Goal: Information Seeking & Learning: Learn about a topic

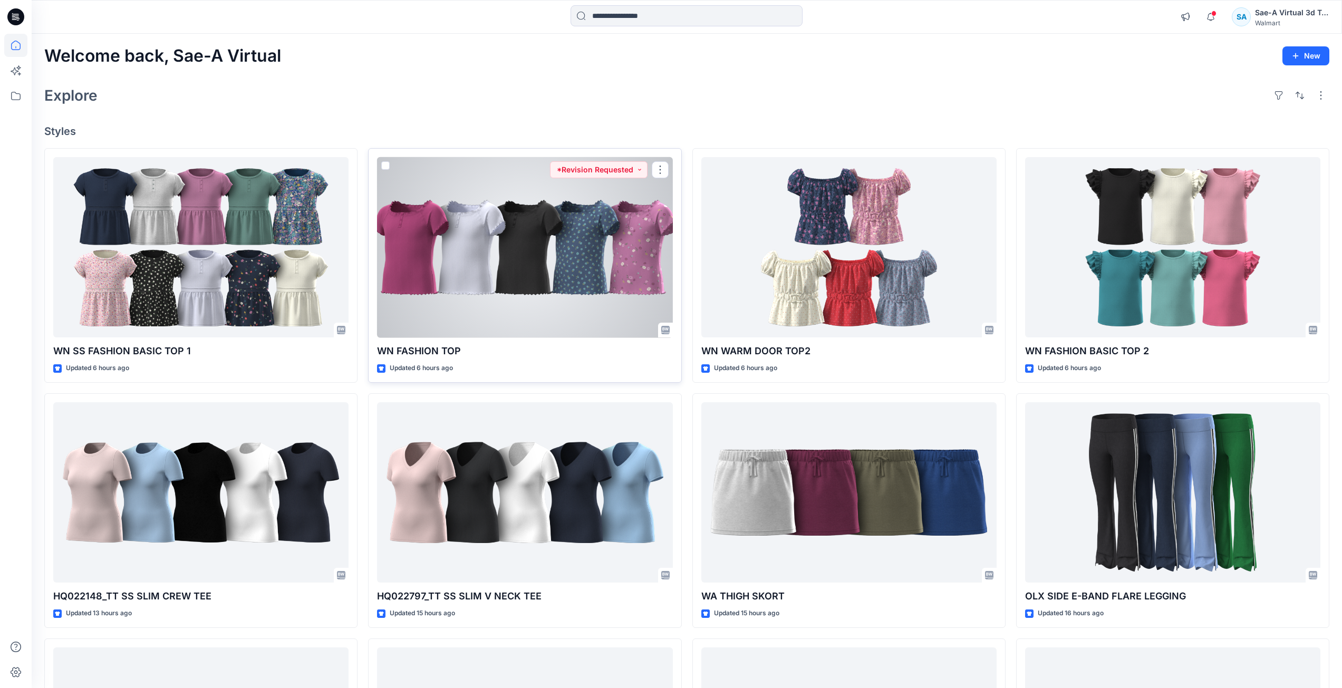
click at [528, 239] on div at bounding box center [524, 247] width 295 height 181
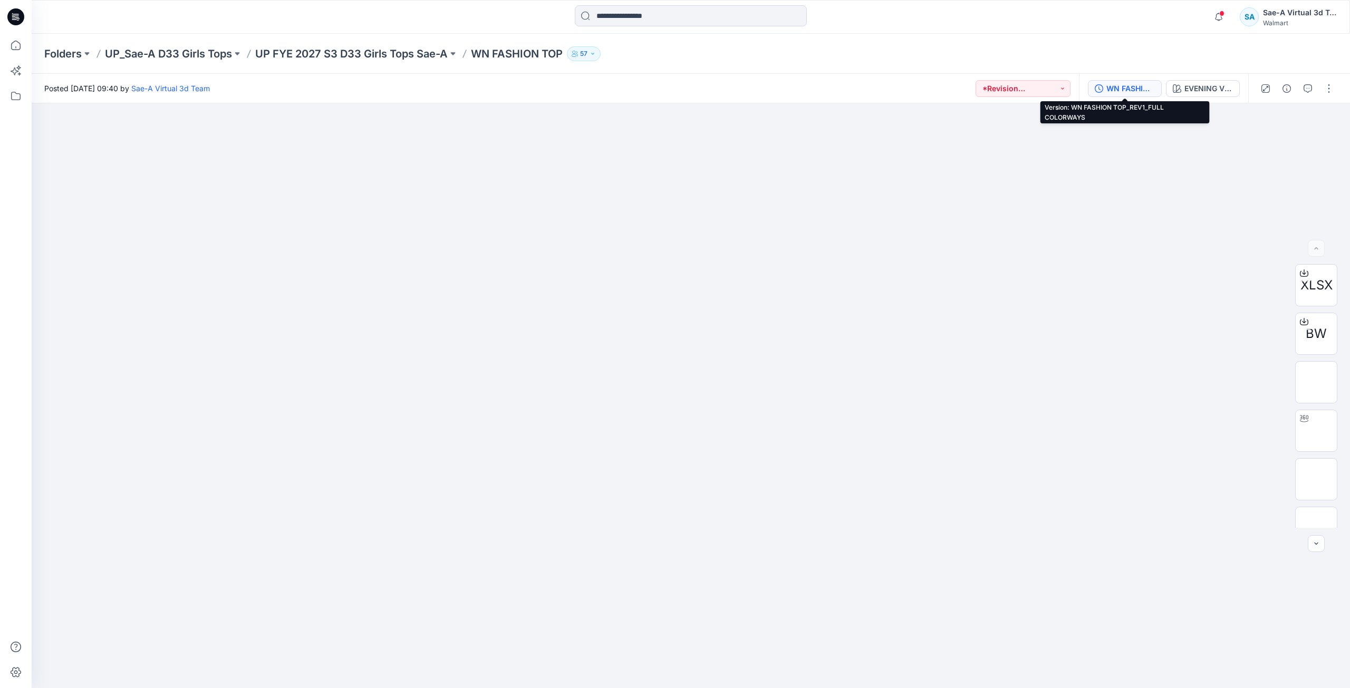
click at [1131, 92] on div "WN FASHION TOP_REV1_FULL COLORWAYS" at bounding box center [1130, 89] width 49 height 12
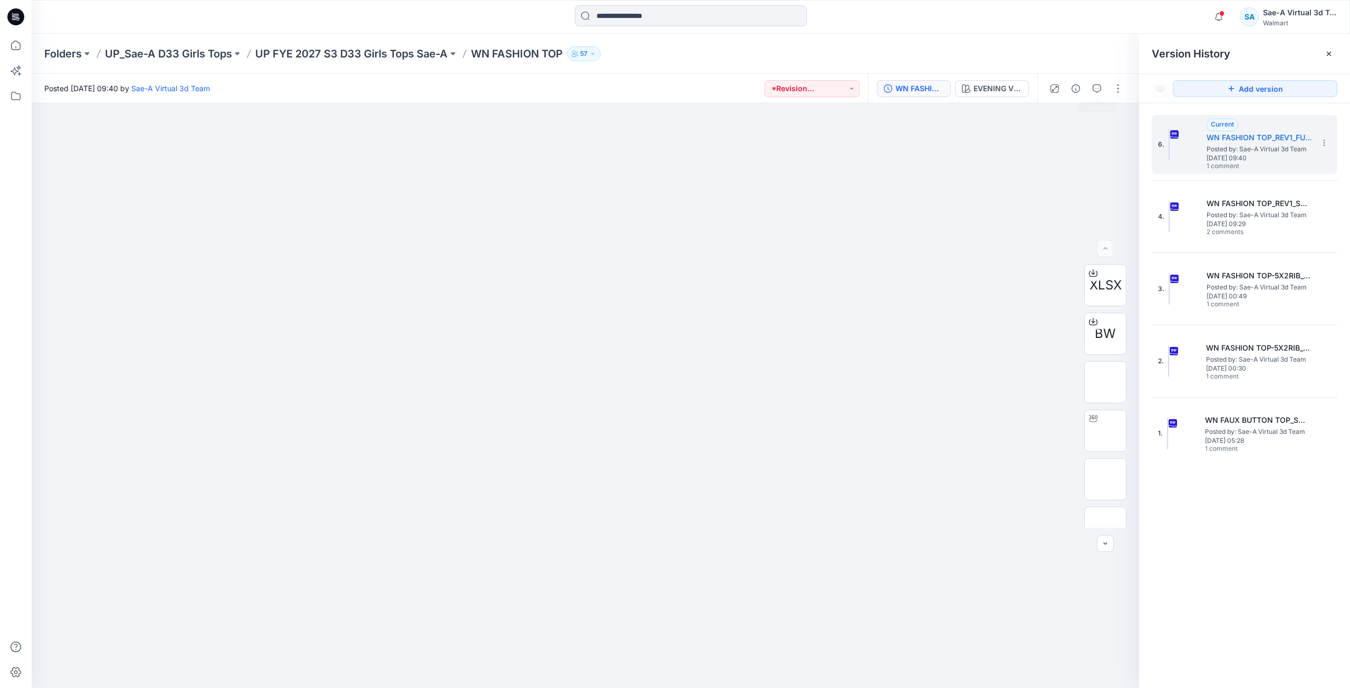
click at [1065, 71] on div "Folders UP_Sae-A D33 Girls Tops UP FYE 2027 S3 D33 Girls Tops Sae-A WN FASHION …" at bounding box center [691, 54] width 1318 height 40
click at [1095, 85] on icon "button" at bounding box center [1097, 88] width 8 height 8
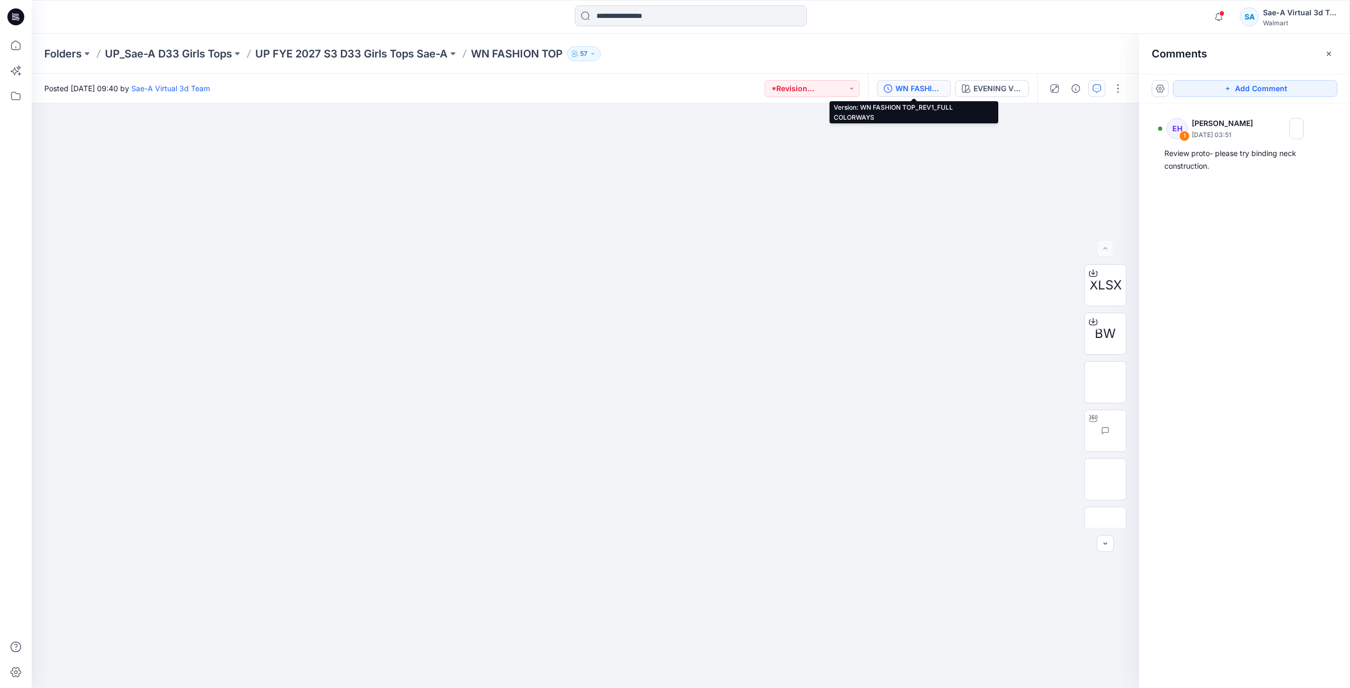
click at [932, 88] on div "WN FASHION TOP_REV1_FULL COLORWAYS" at bounding box center [919, 89] width 49 height 12
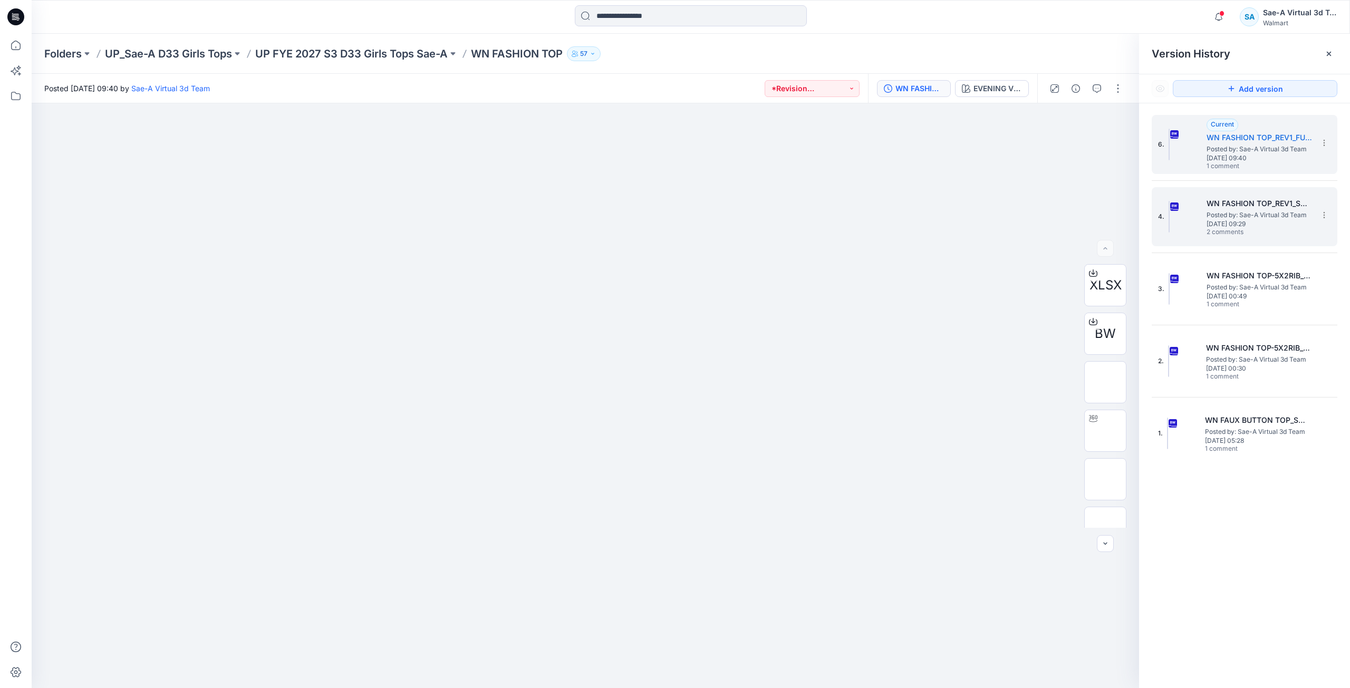
click at [1236, 234] on span "2 comments" at bounding box center [1244, 232] width 74 height 8
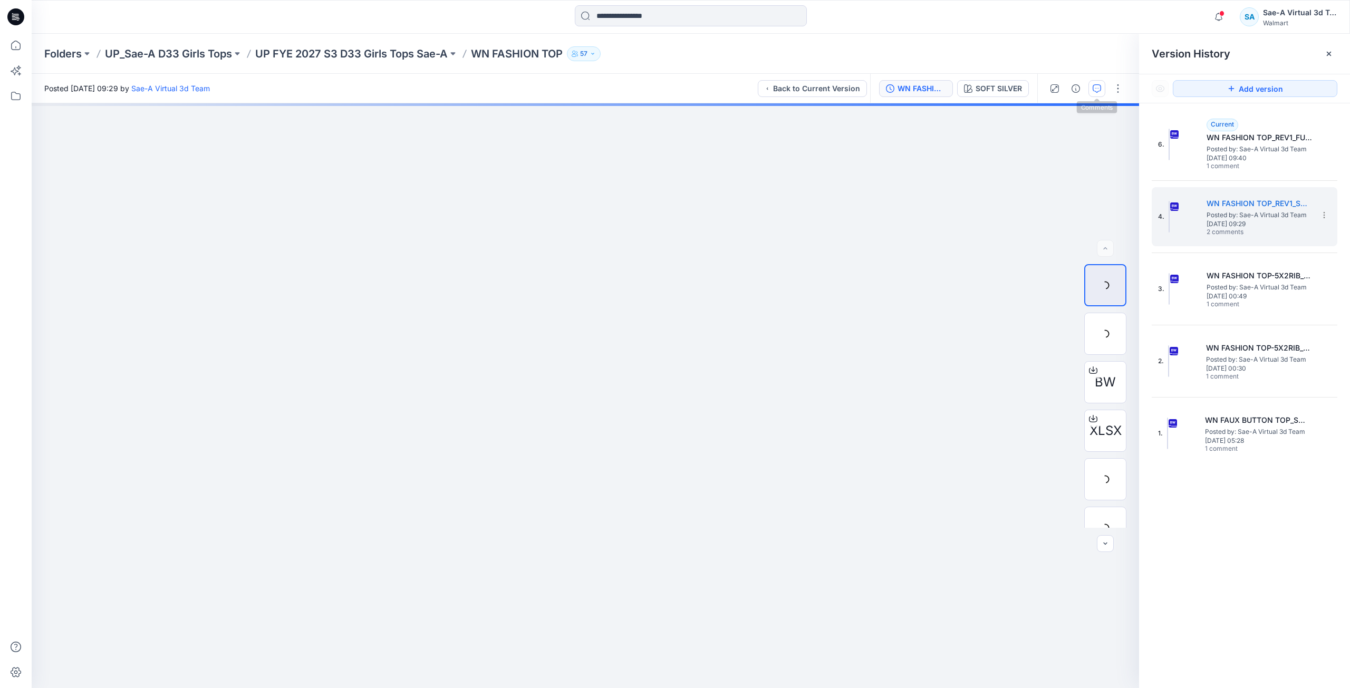
click at [1094, 94] on button "button" at bounding box center [1096, 88] width 17 height 17
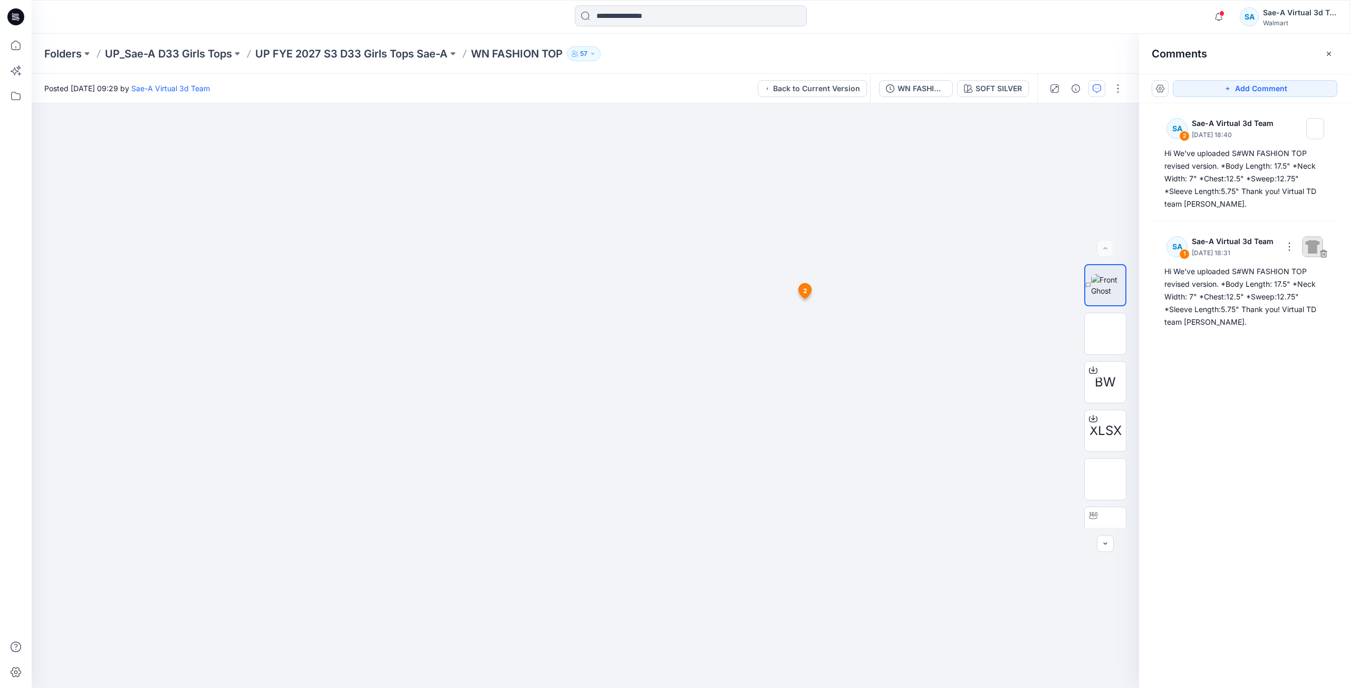
click at [1073, 58] on div "Folders UP_Sae-A D33 Girls Tops UP FYE 2027 S3 D33 Girls Tops Sae-A WN FASHION …" at bounding box center [649, 53] width 1211 height 15
click at [919, 94] on div "WN FASHION TOP_REV1_SOFT SILVER" at bounding box center [922, 89] width 49 height 12
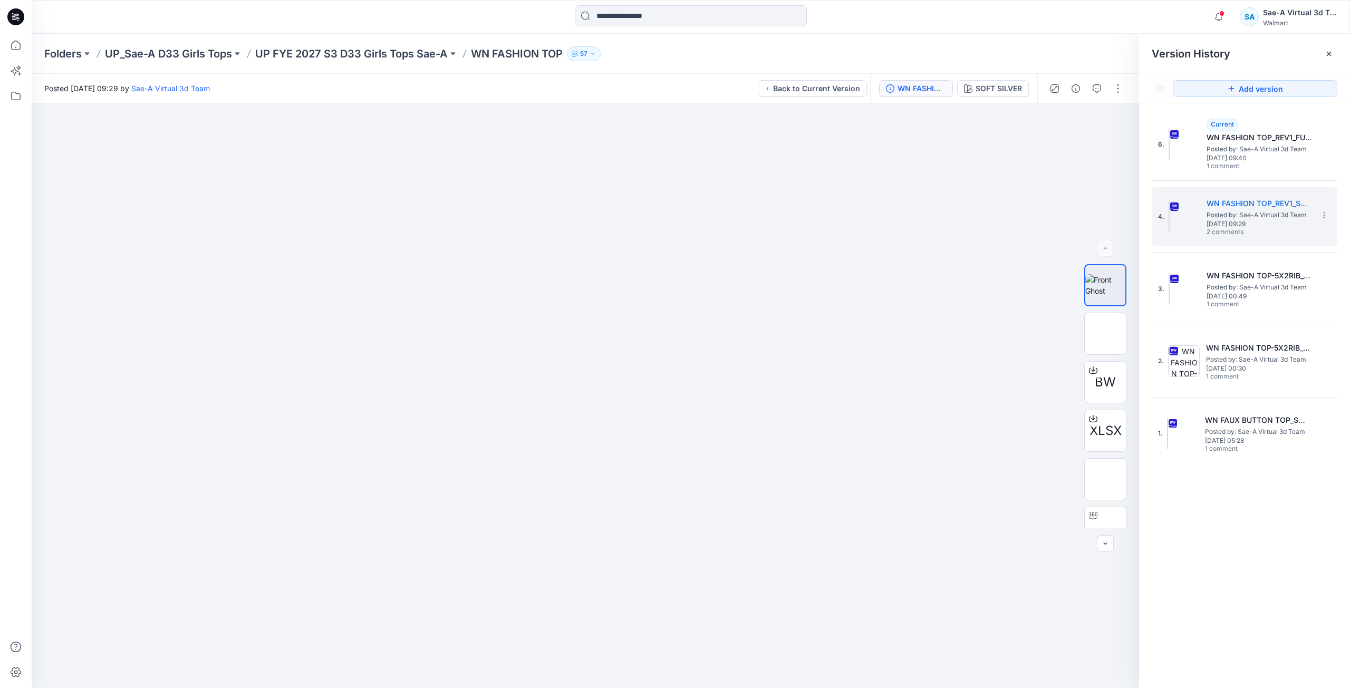
click at [977, 40] on div "Folders UP_Sae-A D33 Girls Tops UP FYE 2027 S3 D33 Girls Tops Sae-A WN FASHION …" at bounding box center [691, 54] width 1318 height 40
click at [933, 88] on div "WN FASHION TOP_REV1_SOFT SILVER" at bounding box center [922, 89] width 49 height 12
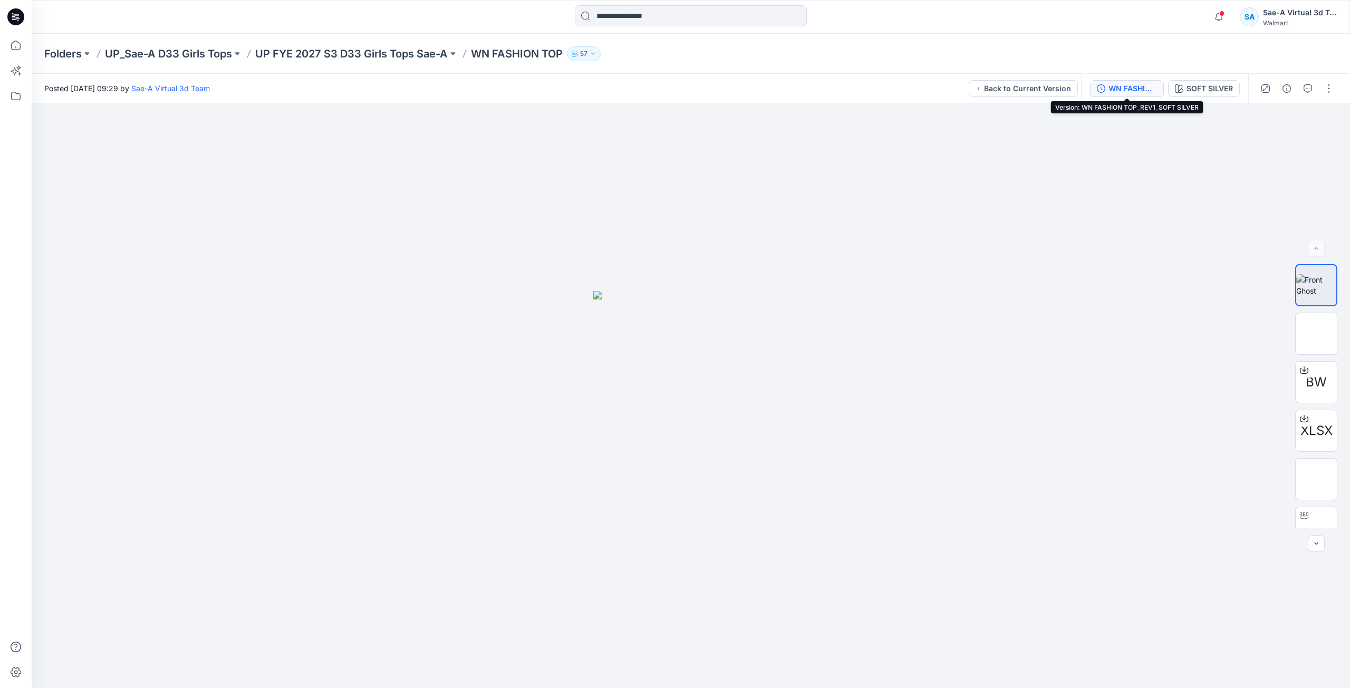
click at [1131, 82] on button "WN FASHION TOP_REV1_SOFT SILVER" at bounding box center [1127, 88] width 74 height 17
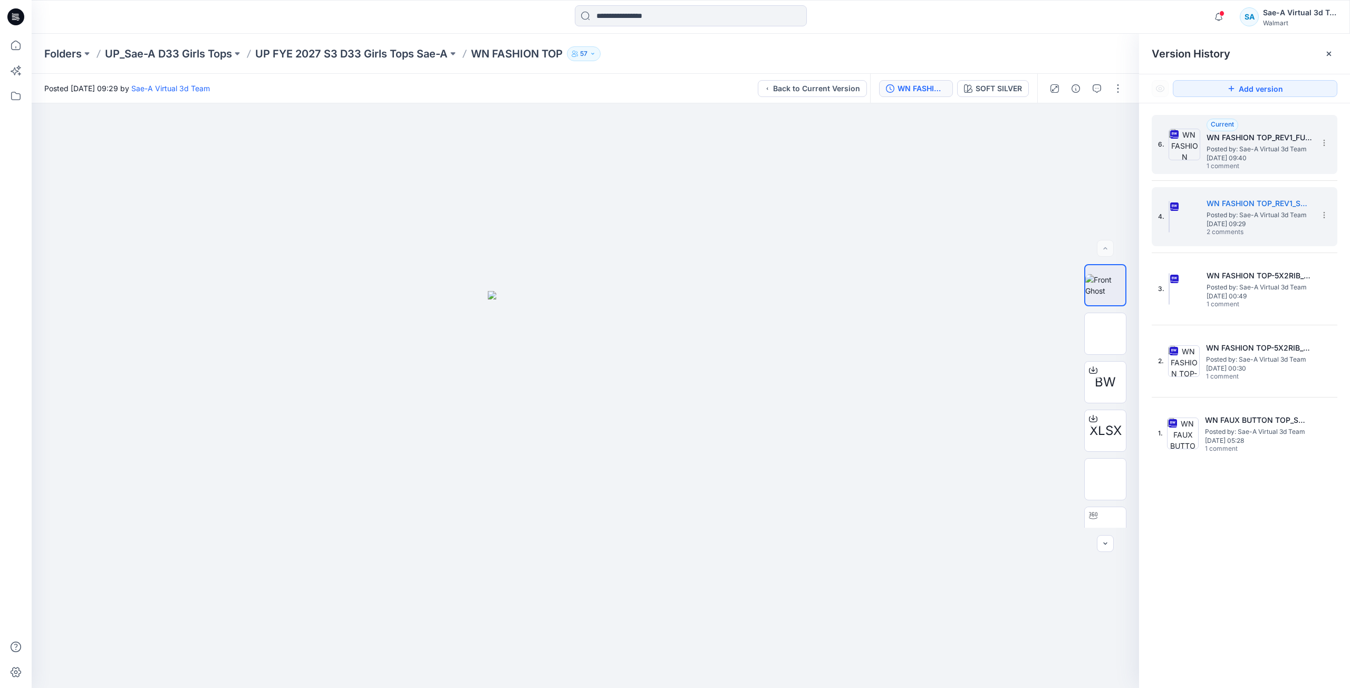
click at [1263, 144] on span "Posted by: Sae-A Virtual 3d Team" at bounding box center [1259, 149] width 105 height 11
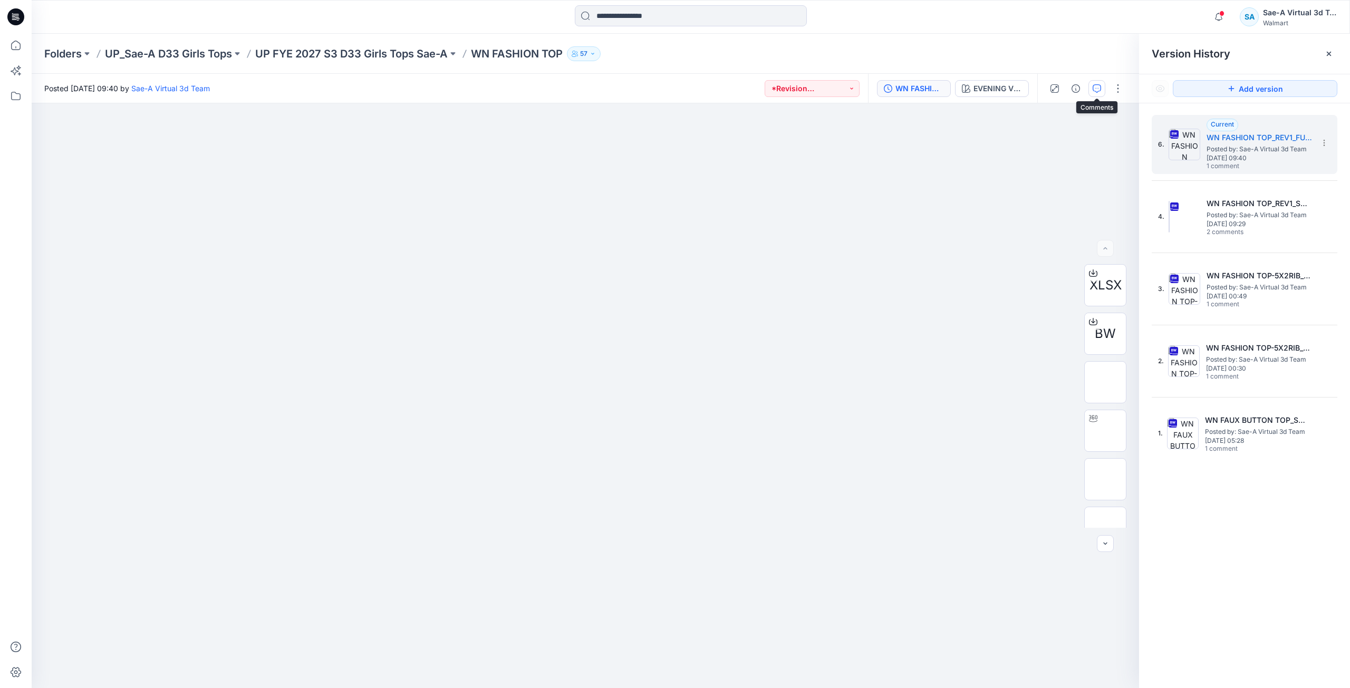
click at [1101, 92] on icon "button" at bounding box center [1097, 88] width 8 height 8
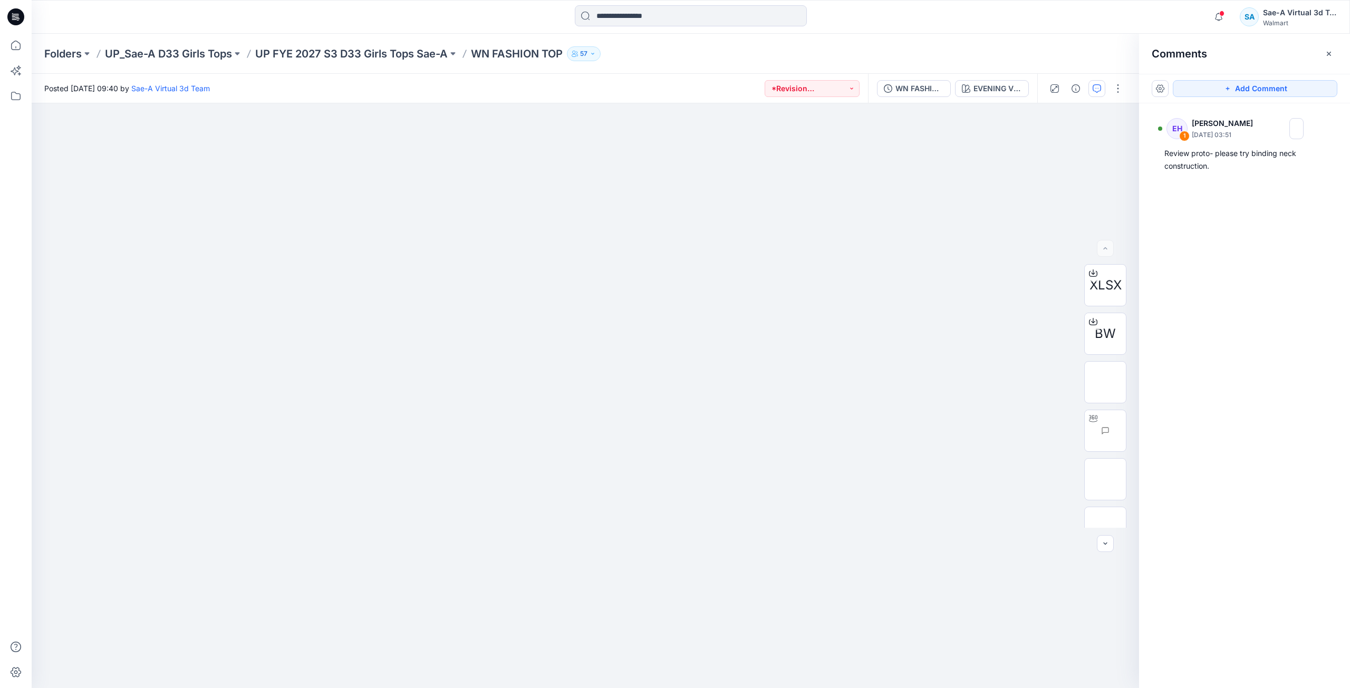
click at [963, 55] on div "Folders UP_Sae-A D33 Girls Tops UP FYE 2027 S3 D33 Girls Tops Sae-A WN FASHION …" at bounding box center [649, 53] width 1211 height 15
click at [13, 22] on icon at bounding box center [15, 16] width 17 height 17
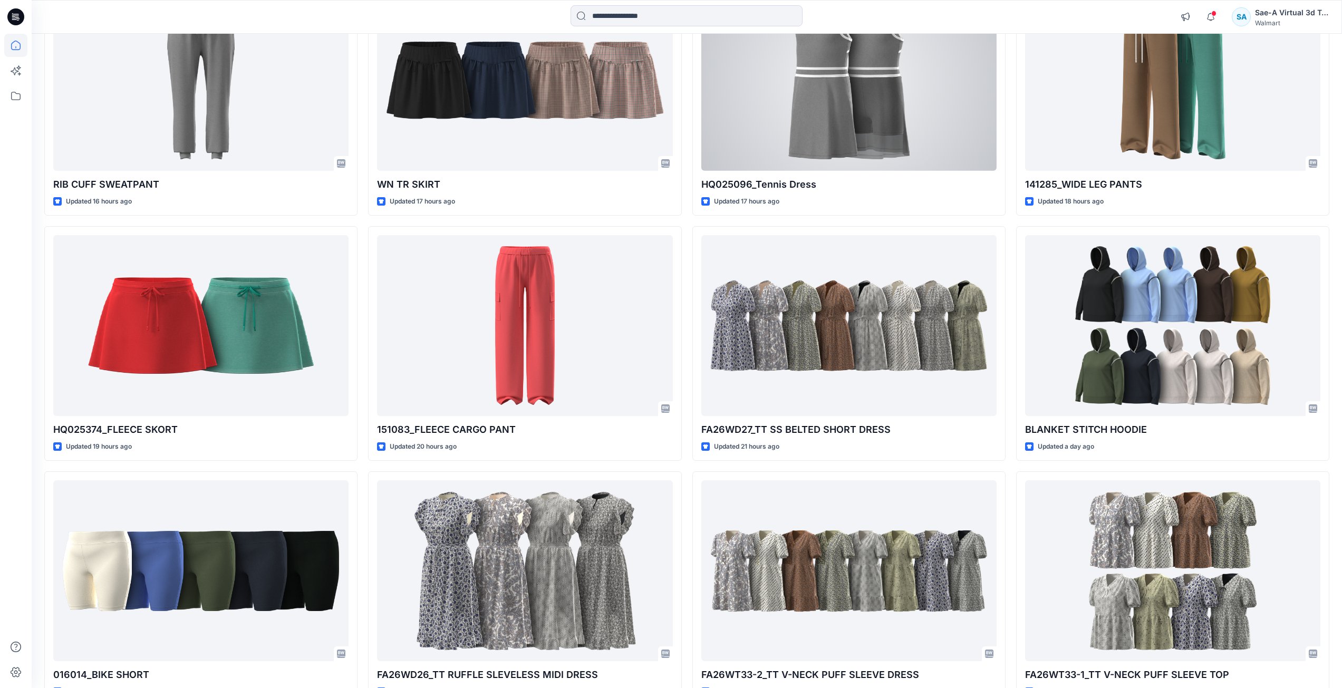
scroll to position [972, 0]
